Goal: Information Seeking & Learning: Understand process/instructions

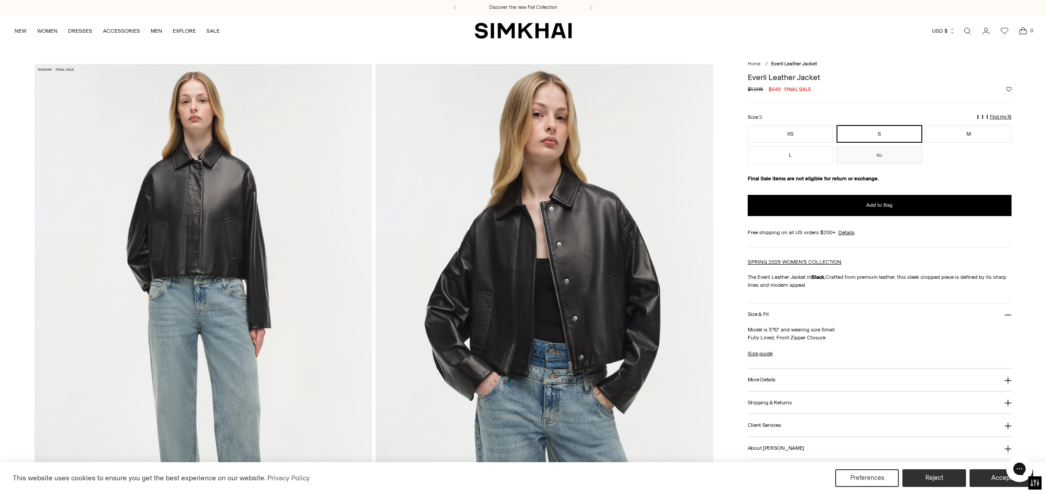
click at [801, 119] on p "Find my fit" at bounding box center [795, 121] width 10 height 16
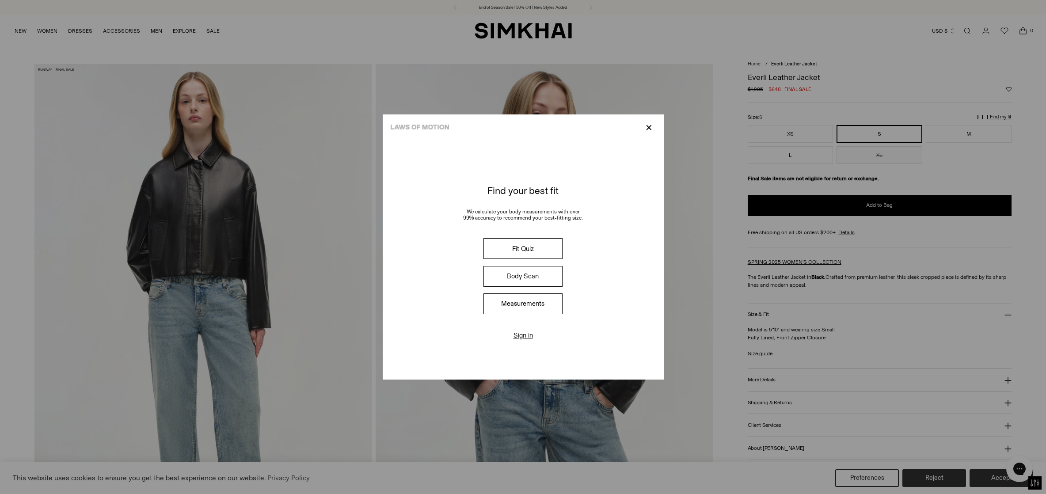
click at [519, 308] on button "Measurements" at bounding box center [523, 304] width 79 height 21
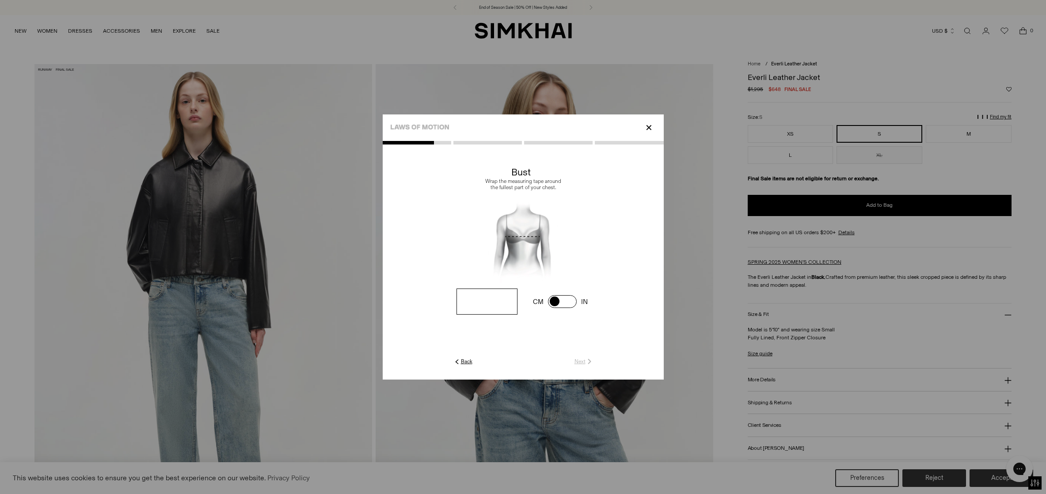
click at [500, 302] on input "number" at bounding box center [487, 302] width 61 height 26
type input "**"
click at [579, 361] on link "Next" at bounding box center [584, 362] width 19 height 8
click at [0, 0] on input "number" at bounding box center [0, 0] width 0 height 0
type input "**"
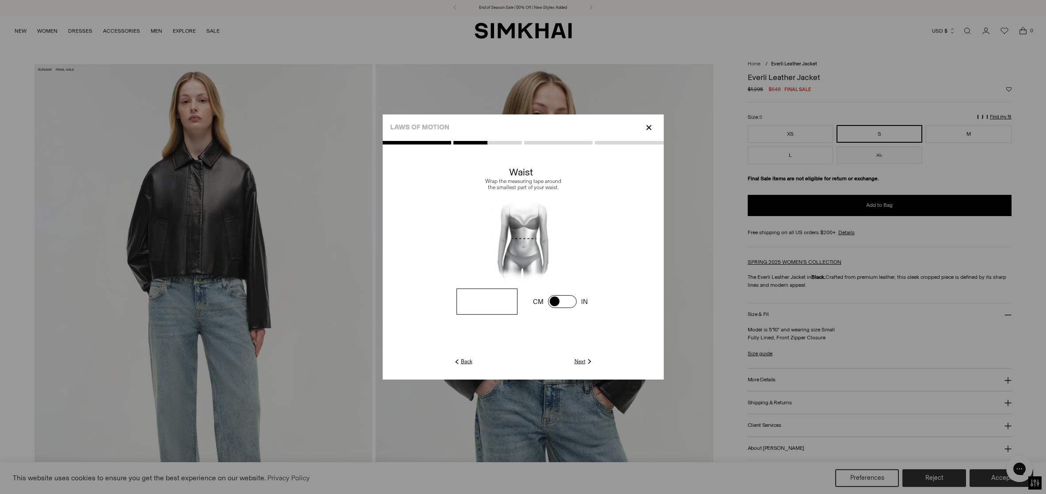
click at [584, 363] on link "Next" at bounding box center [584, 362] width 19 height 8
click at [0, 0] on input "number" at bounding box center [0, 0] width 0 height 0
type input "**"
click at [582, 363] on link "Next" at bounding box center [584, 362] width 19 height 8
click at [0, 0] on input "number" at bounding box center [0, 0] width 0 height 0
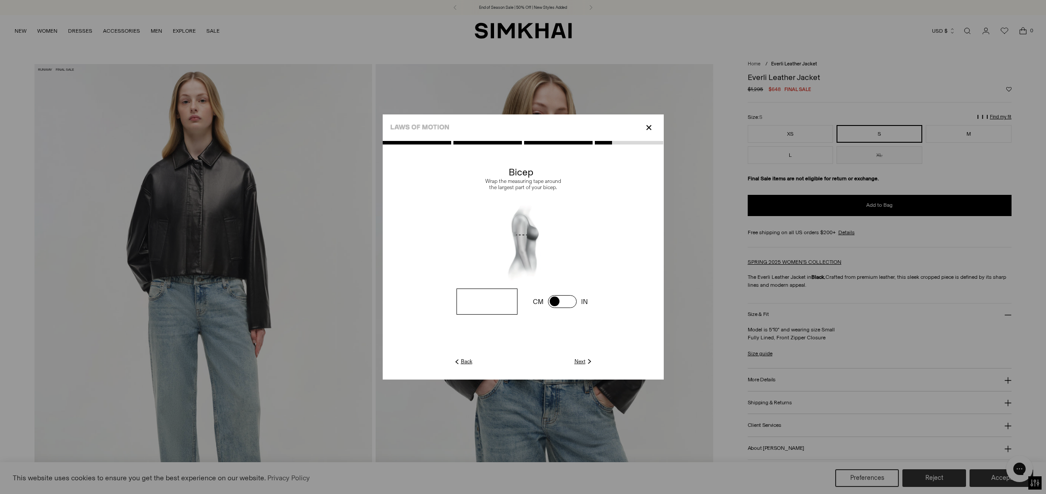
type input "*"
type input "**"
click at [579, 361] on link "Next" at bounding box center [584, 362] width 19 height 8
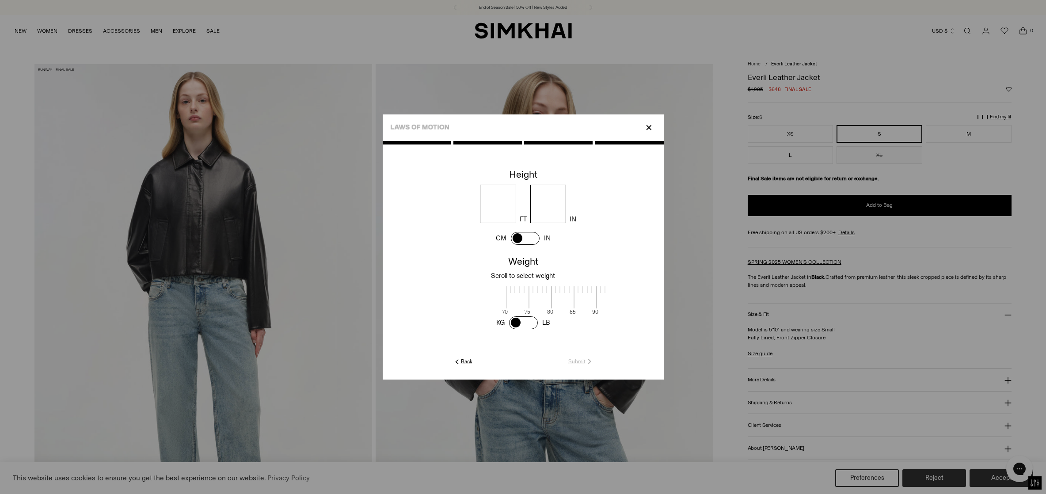
scroll to position [2, 287]
click at [504, 213] on input "number" at bounding box center [498, 204] width 36 height 38
type input "*"
click at [553, 206] on input "number" at bounding box center [548, 204] width 36 height 38
type input "*"
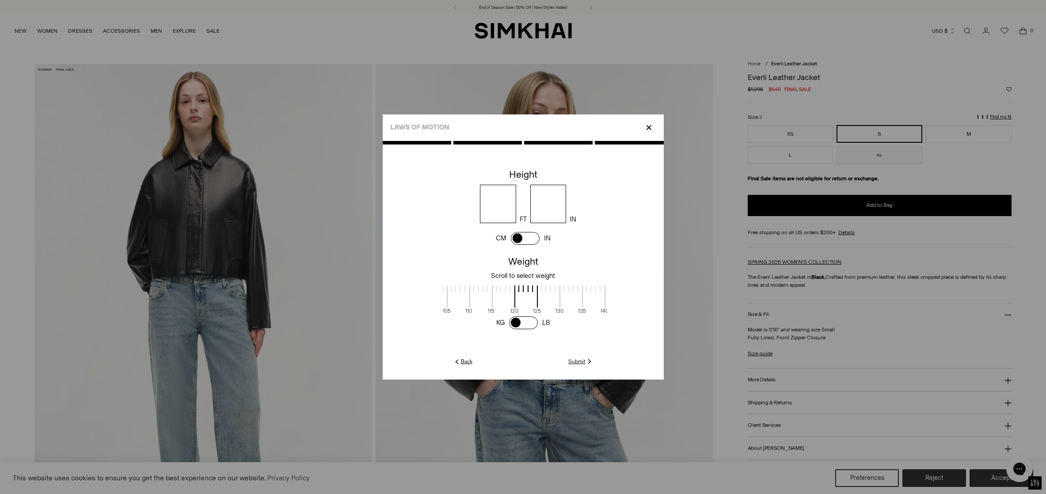
scroll to position [2, 219]
drag, startPoint x: 465, startPoint y: 298, endPoint x: 532, endPoint y: 300, distance: 67.7
click at [532, 300] on span at bounding box center [523, 297] width 23 height 22
click at [580, 361] on link "Submit" at bounding box center [581, 362] width 25 height 8
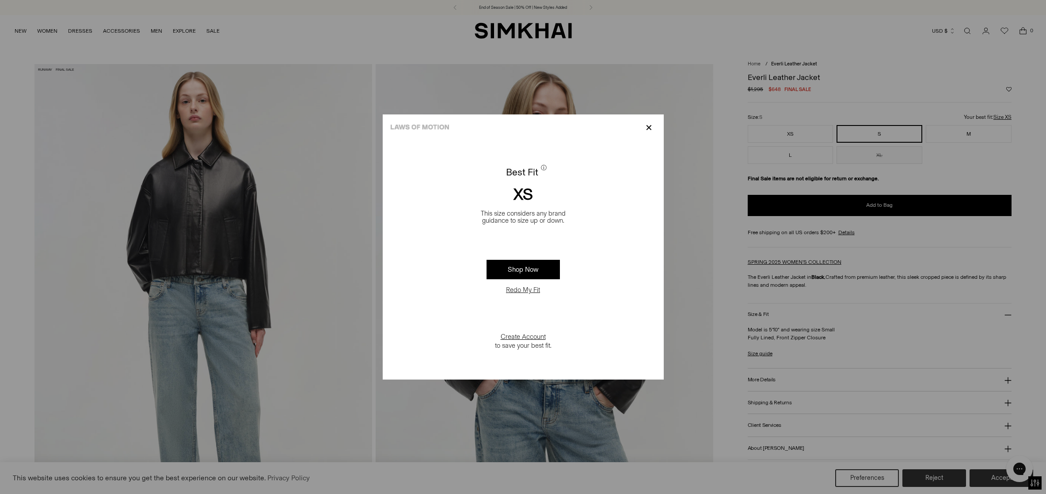
click at [651, 126] on p "✕" at bounding box center [649, 127] width 12 height 15
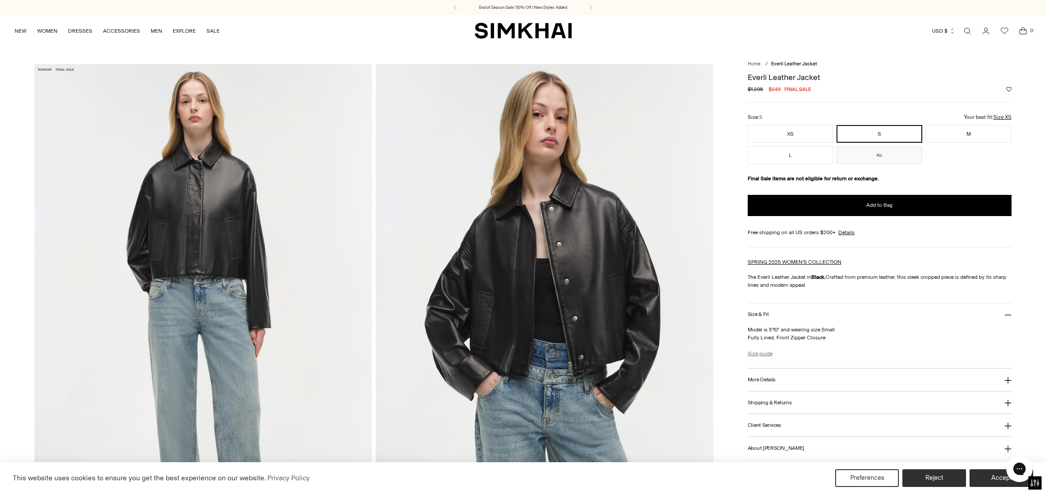
click at [756, 356] on link "Size guide" at bounding box center [760, 354] width 25 height 8
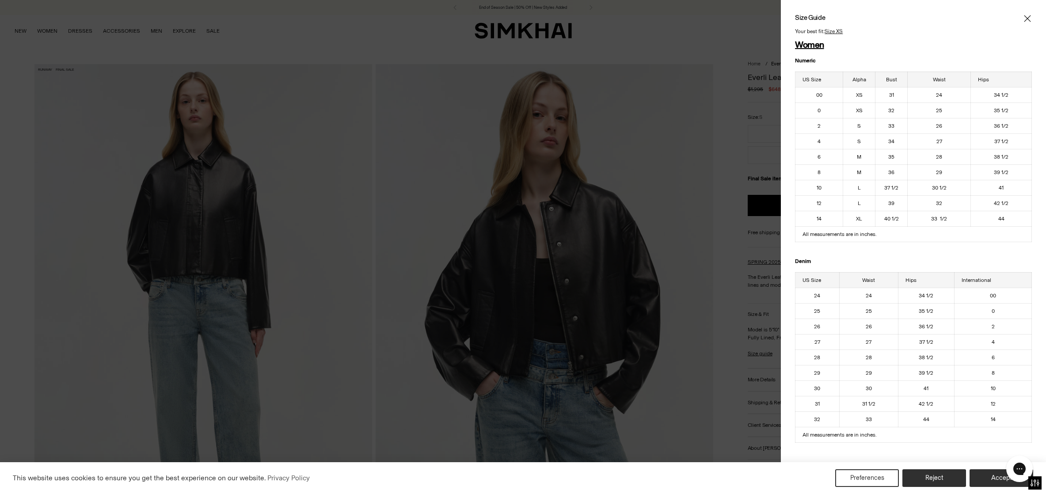
click at [1030, 19] on icon "Close" at bounding box center [1027, 18] width 7 height 9
